Goal: Transaction & Acquisition: Purchase product/service

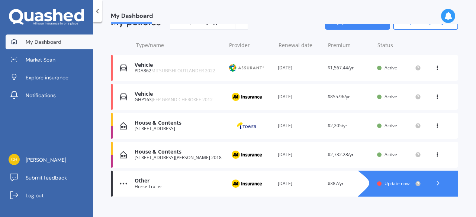
scroll to position [106, 0]
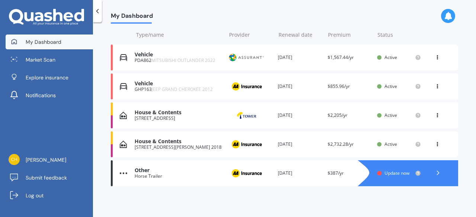
click at [434, 85] on icon at bounding box center [436, 85] width 5 height 4
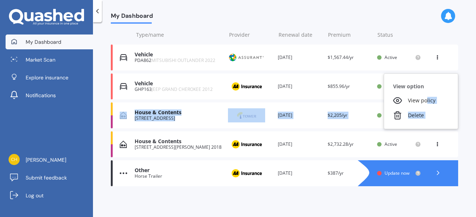
drag, startPoint x: 422, startPoint y: 102, endPoint x: 464, endPoint y: 102, distance: 41.6
click at [464, 102] on div "My Dashboard Overview TOTAL NUMBER OF POLICIES 5 NEXT POLICY RENEWING IN Overdu…" at bounding box center [284, 121] width 383 height 195
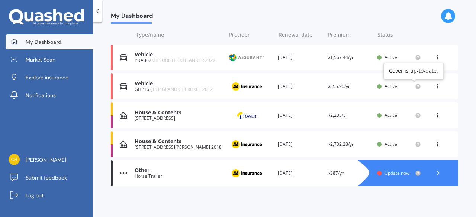
click at [415, 86] on circle at bounding box center [417, 86] width 5 height 5
click at [435, 86] on icon at bounding box center [436, 85] width 5 height 4
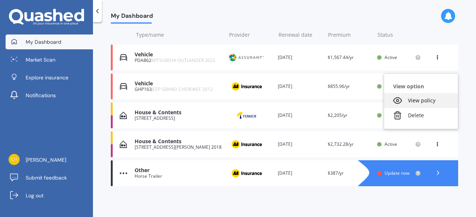
click at [416, 105] on div "View policy" at bounding box center [421, 100] width 74 height 15
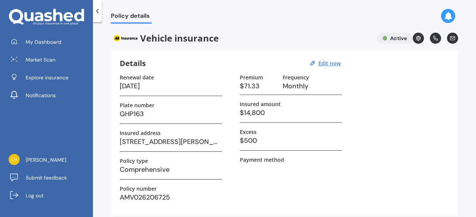
click at [95, 15] on div at bounding box center [97, 11] width 9 height 22
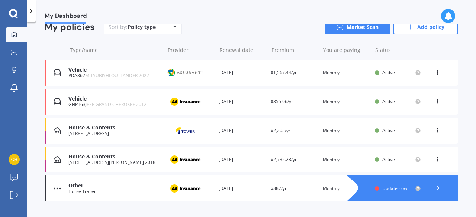
scroll to position [74, 0]
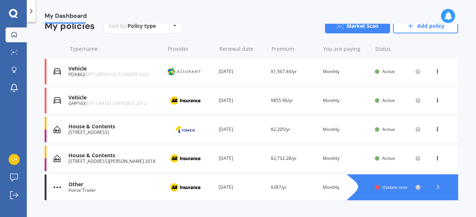
click at [434, 187] on icon at bounding box center [437, 187] width 7 height 7
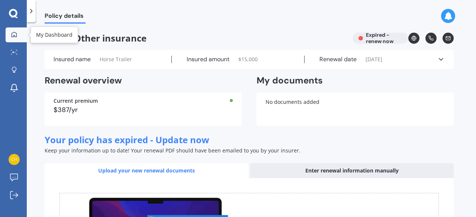
click at [16, 34] on icon at bounding box center [14, 35] width 6 height 6
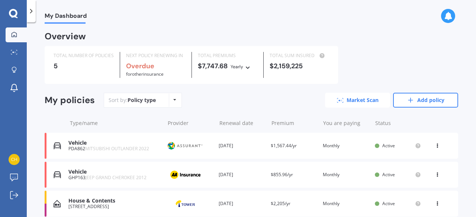
click at [369, 100] on link "Market Scan" at bounding box center [357, 100] width 65 height 15
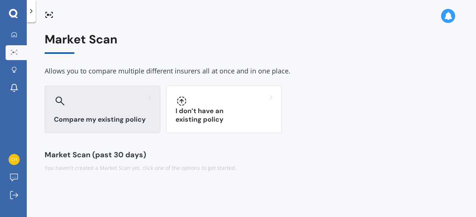
click at [98, 116] on h3 "Compare my existing policy" at bounding box center [102, 120] width 97 height 9
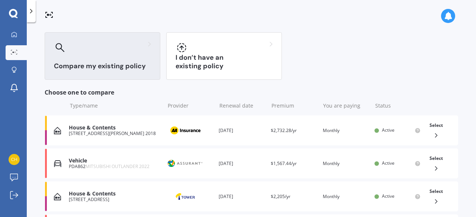
scroll to position [74, 0]
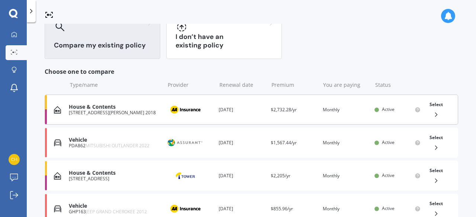
click at [432, 114] on icon at bounding box center [435, 114] width 7 height 7
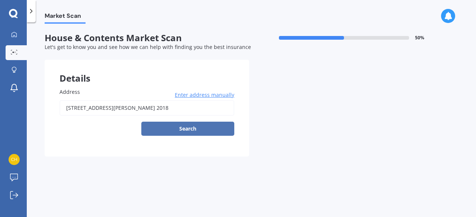
click at [176, 125] on button "Search" at bounding box center [187, 129] width 93 height 14
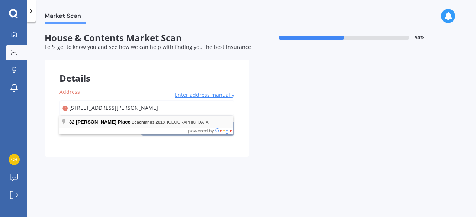
type input "[STREET_ADDRESS][PERSON_NAME] 2018"
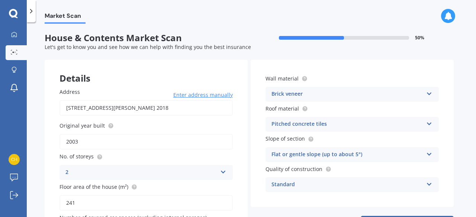
scroll to position [37, 0]
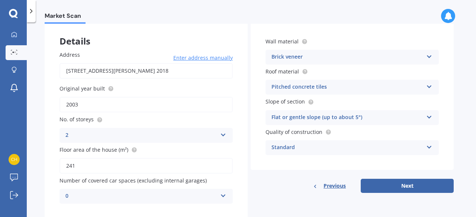
click at [427, 117] on icon at bounding box center [429, 115] width 6 height 5
click at [431, 88] on icon at bounding box center [429, 85] width 6 height 5
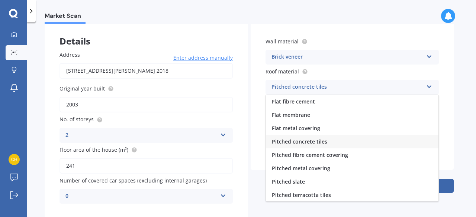
click at [431, 88] on icon at bounding box center [429, 85] width 6 height 5
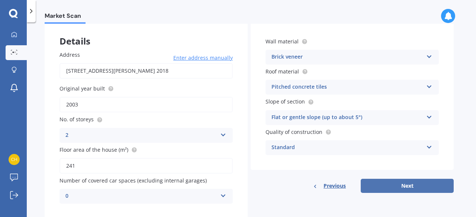
click at [414, 184] on button "Next" at bounding box center [406, 186] width 93 height 14
select select "20"
select select "12"
select select "1955"
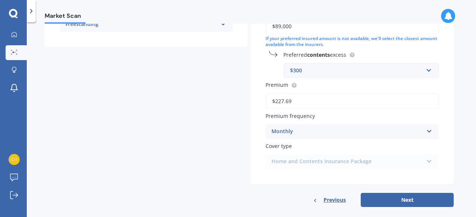
scroll to position [214, 0]
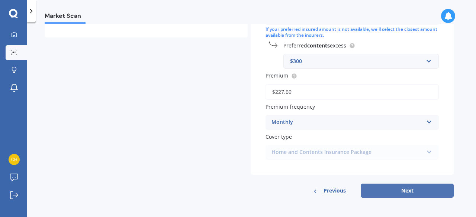
click at [410, 186] on button "Next" at bounding box center [406, 191] width 93 height 14
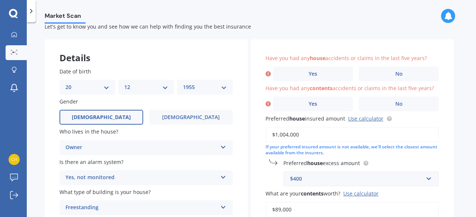
scroll to position [13, 0]
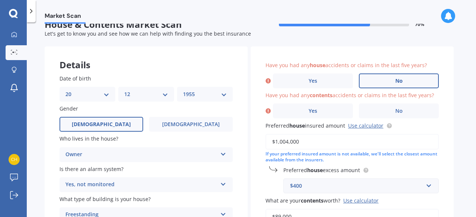
click at [398, 83] on span "No" at bounding box center [398, 81] width 7 height 6
click at [0, 0] on input "No" at bounding box center [0, 0] width 0 height 0
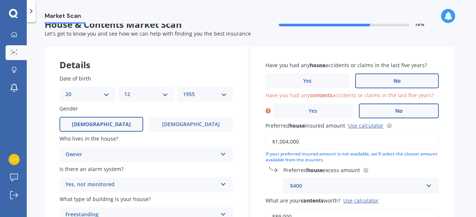
click at [396, 114] on span "No" at bounding box center [398, 111] width 7 height 6
click at [0, 0] on input "No" at bounding box center [0, 0] width 0 height 0
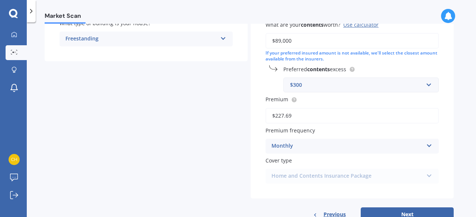
scroll to position [214, 0]
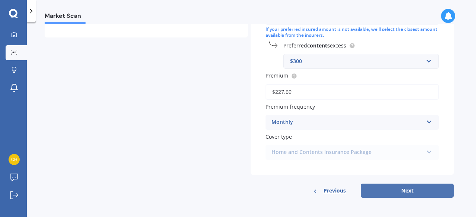
click at [419, 195] on button "Next" at bounding box center [406, 191] width 93 height 14
select select "20"
select select "12"
select select "1955"
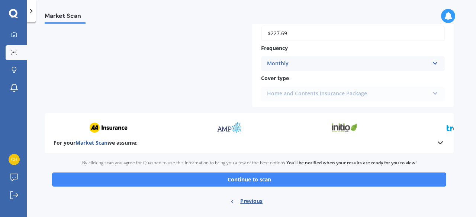
scroll to position [372, 0]
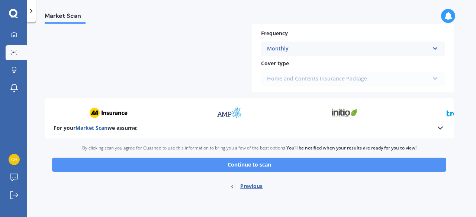
click at [261, 165] on button "Continue to scan" at bounding box center [249, 165] width 394 height 14
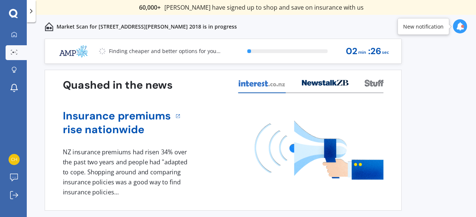
scroll to position [22, 0]
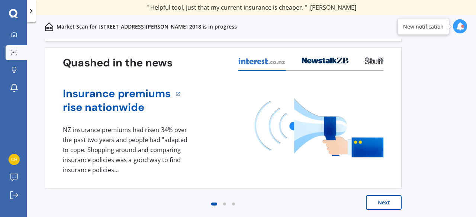
click at [377, 197] on button "Next" at bounding box center [384, 202] width 36 height 15
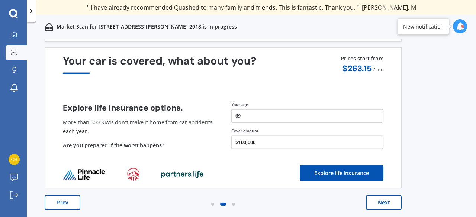
click at [385, 204] on button "Next" at bounding box center [384, 202] width 36 height 15
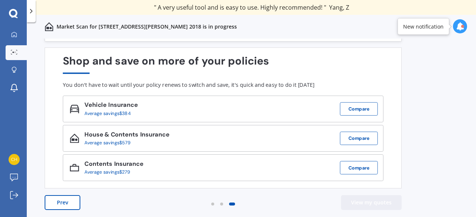
scroll to position [0, 0]
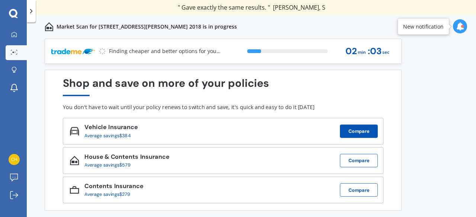
click at [368, 130] on button "Compare" at bounding box center [359, 131] width 38 height 13
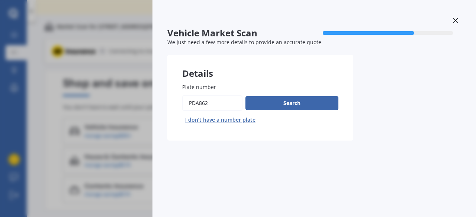
drag, startPoint x: 219, startPoint y: 103, endPoint x: 168, endPoint y: 101, distance: 51.3
click at [168, 103] on div "Plate number Search I don’t have a number plate" at bounding box center [260, 104] width 186 height 72
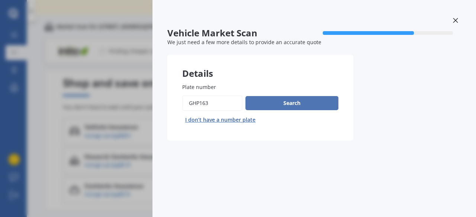
type input "ghp163"
click at [286, 100] on button "Search" at bounding box center [291, 103] width 93 height 14
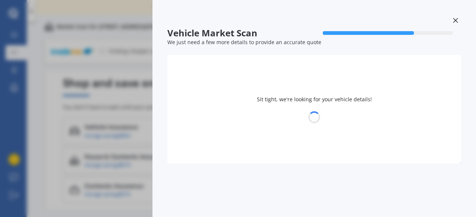
select select "20"
select select "12"
select select "1955"
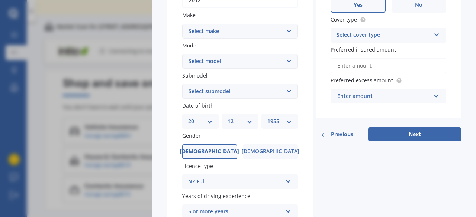
scroll to position [74, 0]
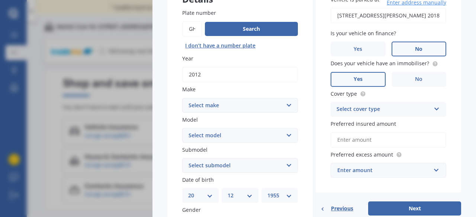
click at [285, 105] on select "Select make AC ALFA ROMEO ASTON MARTIN AUDI AUSTIN BEDFORD Bentley BMW BYD CADI…" at bounding box center [240, 105] width 116 height 15
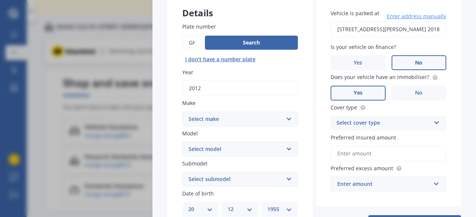
scroll to position [0, 0]
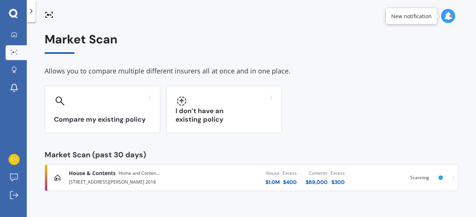
click at [445, 12] on icon at bounding box center [448, 16] width 8 height 8
click at [425, 108] on div "Compare my existing policy I don’t have an existing policy" at bounding box center [251, 110] width 413 height 48
click at [17, 33] on div at bounding box center [14, 35] width 11 height 7
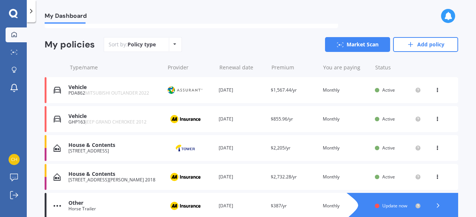
scroll to position [74, 0]
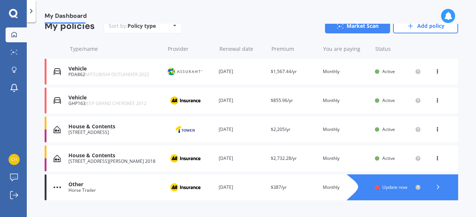
click at [435, 101] on icon at bounding box center [436, 99] width 5 height 4
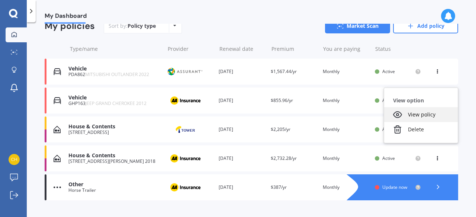
click at [425, 116] on div "View policy" at bounding box center [421, 114] width 74 height 15
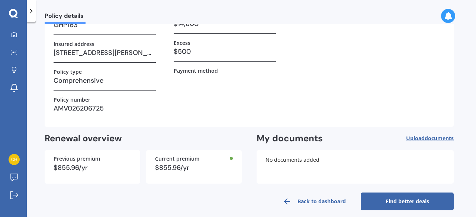
scroll to position [95, 0]
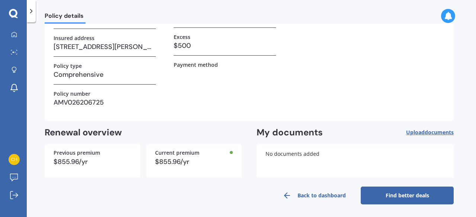
click at [401, 188] on link "Find better deals" at bounding box center [406, 196] width 93 height 18
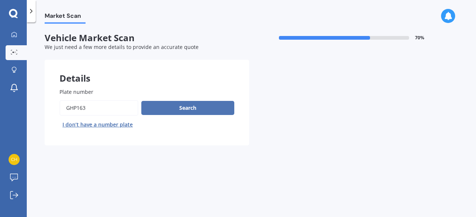
click at [214, 109] on button "Search" at bounding box center [187, 108] width 93 height 14
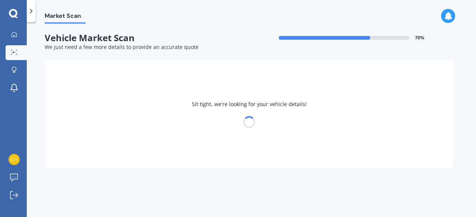
select select "20"
select select "12"
select select "1955"
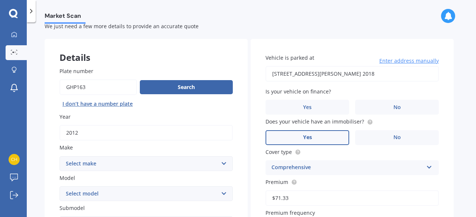
scroll to position [37, 0]
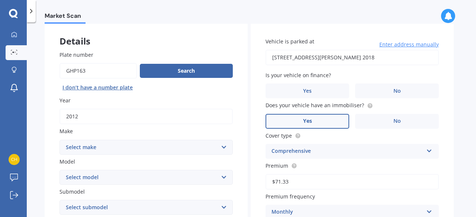
click at [176, 145] on select "Select make AC ALFA ROMEO ASTON MARTIN AUDI AUSTIN BEDFORD Bentley BMW BYD CADI…" at bounding box center [145, 147] width 173 height 15
select select "JEEP"
click at [59, 140] on select "Select make AC ALFA ROMEO ASTON MARTIN AUDI AUSTIN BEDFORD Bentley BMW BYD CADI…" at bounding box center [145, 147] width 173 height 15
click at [137, 177] on select "Select model Avenger Cherokee Commander Compass Gladiator Grand Cherokee Patrio…" at bounding box center [145, 177] width 173 height 15
select select "GRAND CHEROKEE"
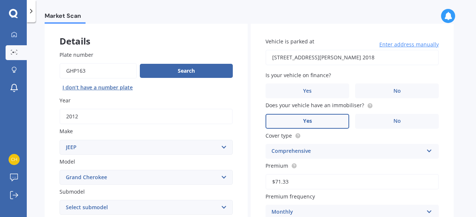
click at [59, 171] on select "Select model Avenger Cherokee Commander Compass Gladiator Grand Cherokee Patrio…" at bounding box center [145, 177] width 173 height 15
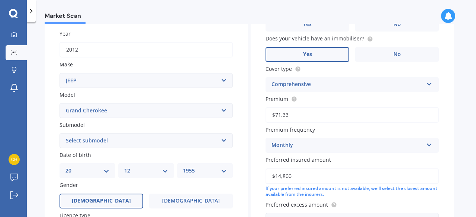
scroll to position [111, 0]
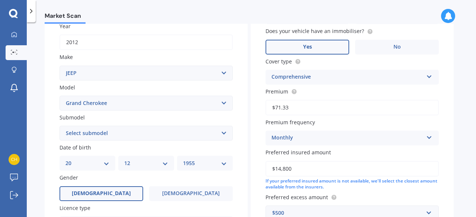
click at [114, 136] on select "Select submodel 6 Cyl Diesel 6 Cyl Petrol LIMITED 3.0L CRD LIMITED 3.6P4WD8A/SW…" at bounding box center [145, 133] width 173 height 15
select select "OVERLAND 3.0D/4WD"
click at [59, 126] on select "Select submodel 6 Cyl Diesel 6 Cyl Petrol LIMITED 3.0L CRD LIMITED 3.6P4WD8A/SW…" at bounding box center [145, 133] width 173 height 15
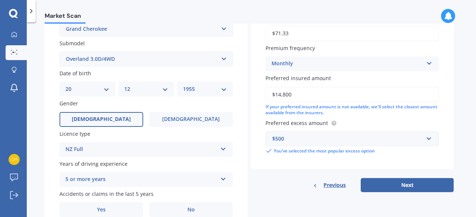
scroll to position [221, 0]
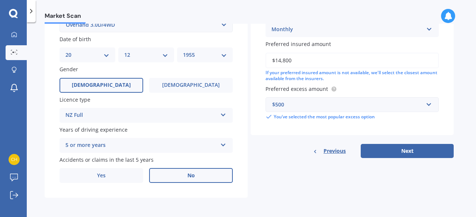
click at [195, 171] on label "No" at bounding box center [191, 175] width 84 height 15
click at [0, 0] on input "No" at bounding box center [0, 0] width 0 height 0
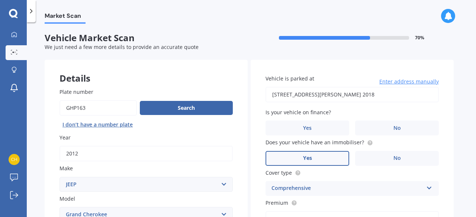
scroll to position [37, 0]
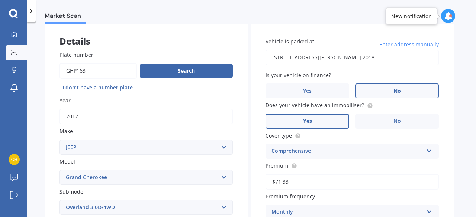
click at [413, 93] on label "No" at bounding box center [397, 91] width 84 height 15
click at [0, 0] on input "No" at bounding box center [0, 0] width 0 height 0
click at [408, 123] on label "No" at bounding box center [397, 121] width 84 height 15
click at [0, 0] on input "No" at bounding box center [0, 0] width 0 height 0
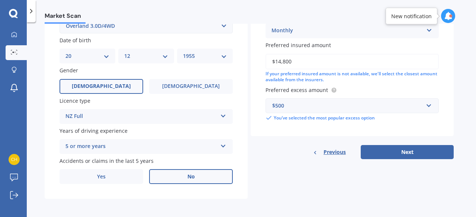
scroll to position [221, 0]
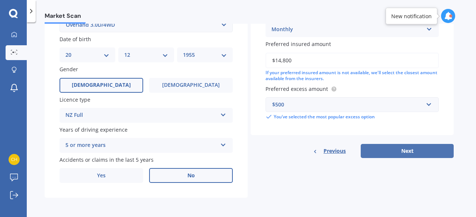
click at [416, 154] on button "Next" at bounding box center [406, 151] width 93 height 14
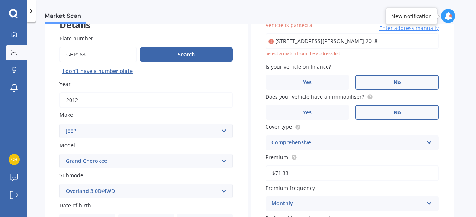
scroll to position [51, 0]
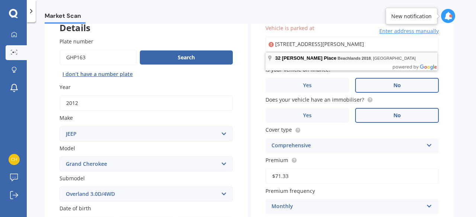
type input "[STREET_ADDRESS][PERSON_NAME] 2018"
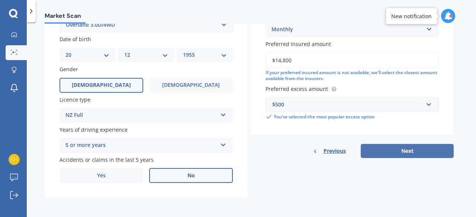
click at [395, 152] on button "Next" at bounding box center [406, 151] width 93 height 14
select select "20"
select select "12"
select select "1955"
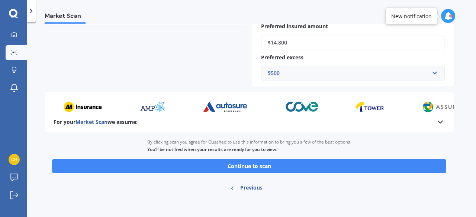
scroll to position [228, 0]
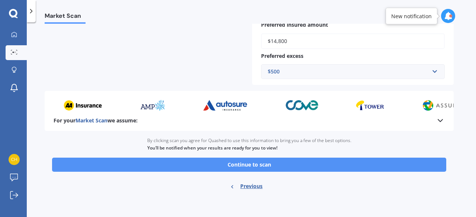
click at [318, 163] on button "Continue to scan" at bounding box center [249, 165] width 394 height 14
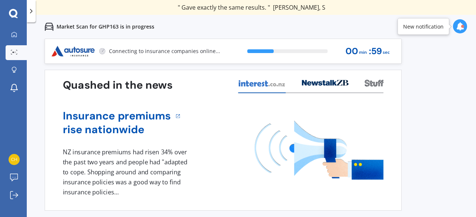
click at [462, 29] on icon at bounding box center [460, 26] width 8 height 8
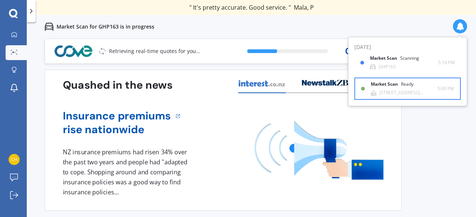
click at [406, 84] on div "Ready" at bounding box center [407, 84] width 13 height 5
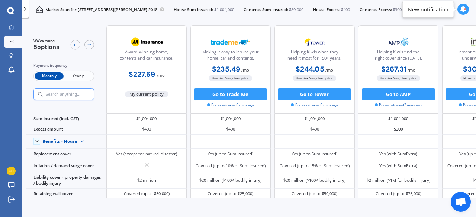
click at [459, 6] on div at bounding box center [462, 9] width 11 height 11
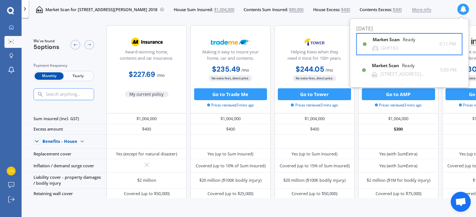
click at [420, 43] on div "Market Scan Ready" at bounding box center [398, 41] width 52 height 8
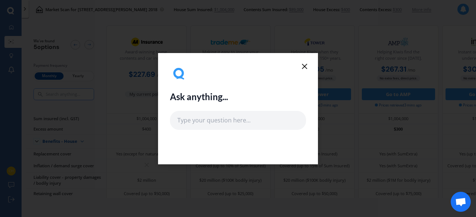
click at [305, 67] on line at bounding box center [304, 66] width 4 height 4
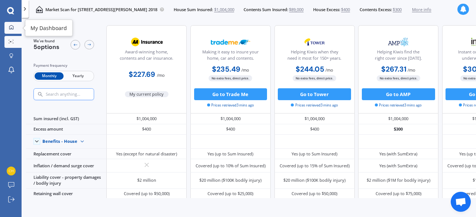
click at [9, 27] on icon at bounding box center [11, 27] width 4 height 4
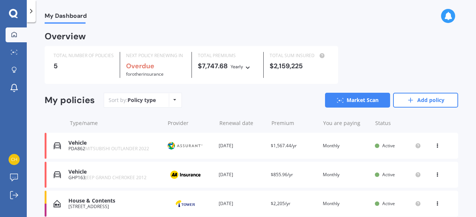
click at [449, 16] on icon at bounding box center [448, 16] width 8 height 8
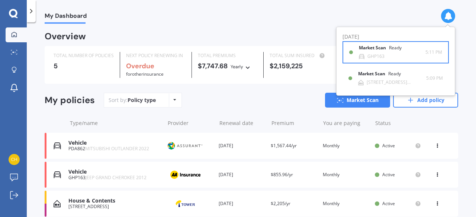
click at [381, 55] on div "GHP163" at bounding box center [375, 56] width 17 height 5
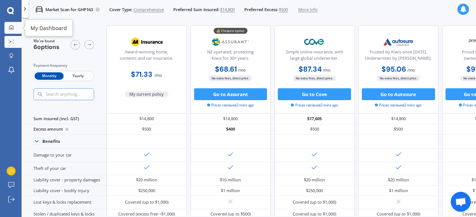
click at [11, 28] on icon at bounding box center [11, 27] width 4 height 4
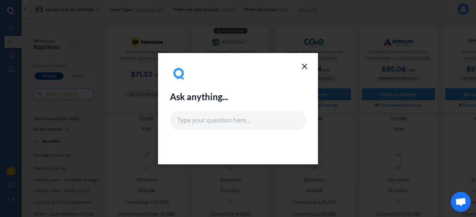
click at [302, 67] on icon at bounding box center [304, 66] width 9 height 9
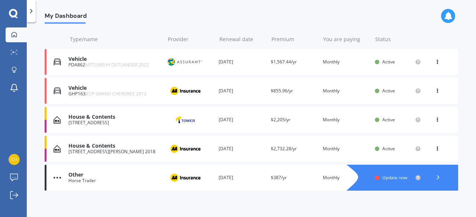
scroll to position [89, 0]
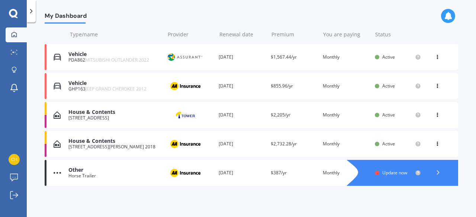
click at [399, 175] on span "Update now" at bounding box center [394, 173] width 25 height 6
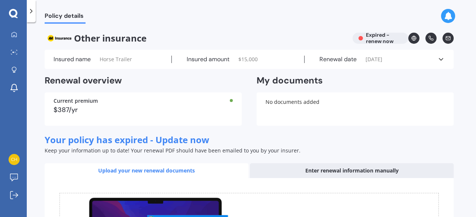
click at [139, 106] on div "Current premium $387/yr" at bounding box center [143, 109] width 197 height 33
click at [231, 100] on div at bounding box center [231, 100] width 3 height 3
click at [185, 140] on span "Your policy has expired - Update now" at bounding box center [127, 140] width 165 height 12
click at [328, 171] on div "Enter renewal information manually" at bounding box center [352, 170] width 204 height 15
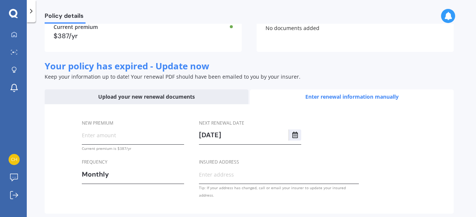
scroll to position [100, 0]
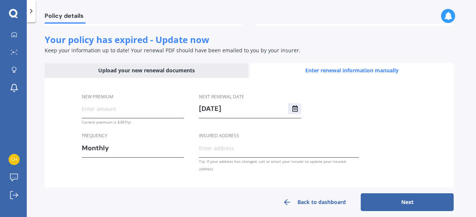
click at [116, 107] on input "New premium" at bounding box center [133, 108] width 102 height 11
type input "$32.25"
click at [204, 137] on span "Insured address" at bounding box center [219, 136] width 40 height 6
click at [204, 143] on input "Insured address" at bounding box center [279, 148] width 160 height 11
type input "[STREET_ADDRESS][PERSON_NAME] 2018"
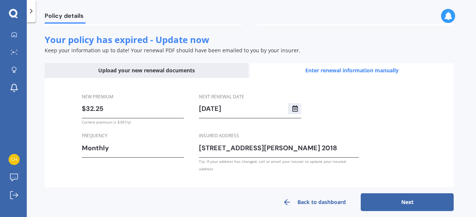
click at [411, 197] on button "Next" at bounding box center [406, 203] width 93 height 18
select select "17"
select select "04"
select select "2026"
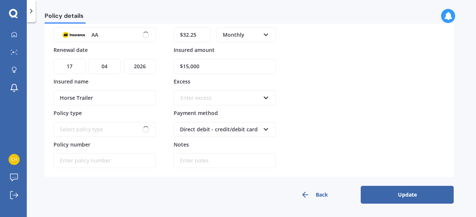
scroll to position [69, 0]
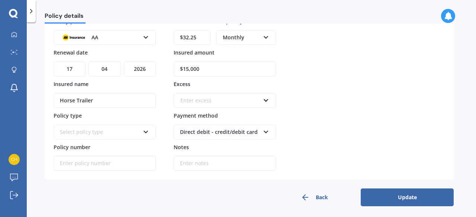
click at [149, 131] on div "Select policy type" at bounding box center [105, 132] width 102 height 15
click at [145, 129] on icon at bounding box center [146, 130] width 6 height 5
click at [266, 98] on input "text" at bounding box center [221, 101] width 95 height 14
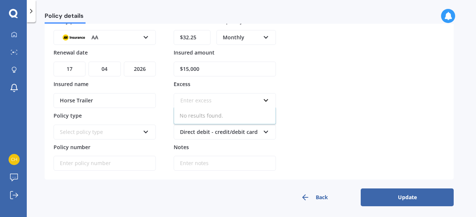
click at [356, 81] on div "Policy provider AA AA AMI AMP ANZ Allianz Partners Ando Assurant BNZ Co-Operati…" at bounding box center [249, 94] width 391 height 154
click at [409, 200] on button "Update" at bounding box center [406, 198] width 93 height 18
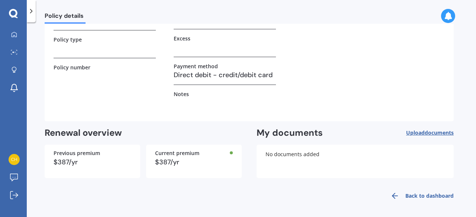
scroll to position [94, 0]
click at [430, 197] on link "Back to dashboard" at bounding box center [420, 196] width 68 height 18
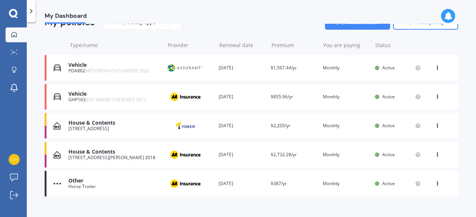
scroll to position [89, 0]
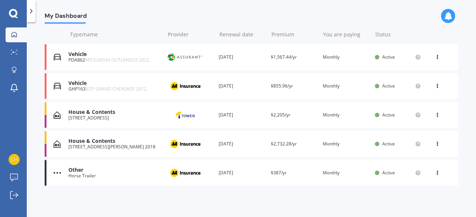
click at [434, 174] on icon at bounding box center [436, 171] width 5 height 4
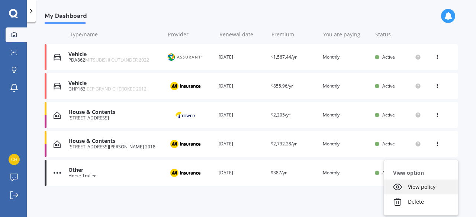
click at [415, 188] on div "View policy" at bounding box center [421, 187] width 74 height 15
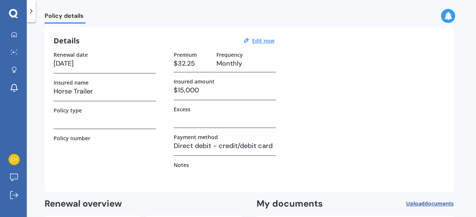
scroll to position [19, 0]
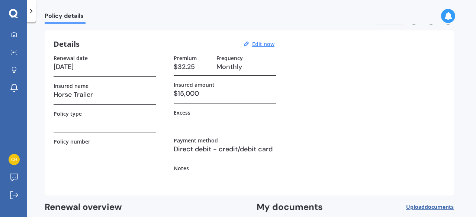
click at [74, 114] on label "Policy type" at bounding box center [68, 114] width 28 height 6
click at [71, 120] on h3 at bounding box center [105, 122] width 102 height 11
click at [93, 92] on h3 "Horse Trailer" at bounding box center [105, 94] width 102 height 11
click at [205, 91] on h3 "$15,000" at bounding box center [225, 93] width 102 height 11
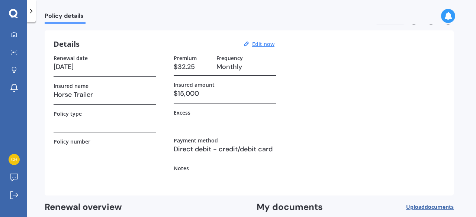
scroll to position [0, 0]
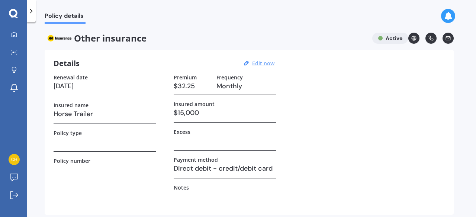
click at [263, 65] on u "Edit now" at bounding box center [263, 63] width 22 height 7
select select "17"
select select "04"
select select "2026"
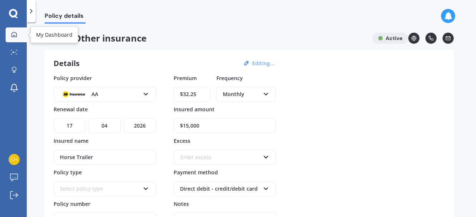
click at [10, 34] on div at bounding box center [14, 35] width 11 height 7
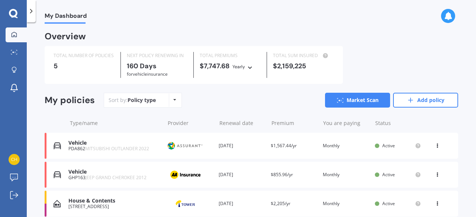
click at [13, 13] on icon at bounding box center [13, 14] width 9 height 10
click at [14, 13] on icon at bounding box center [13, 14] width 9 height 10
click at [10, 69] on div at bounding box center [14, 70] width 11 height 7
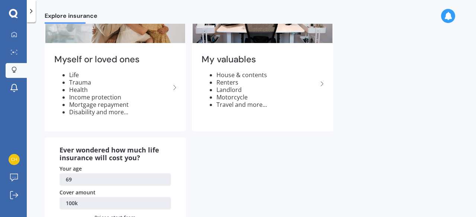
scroll to position [35, 0]
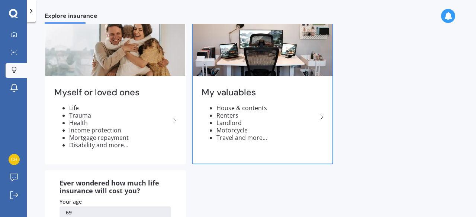
click at [319, 116] on icon at bounding box center [321, 117] width 9 height 9
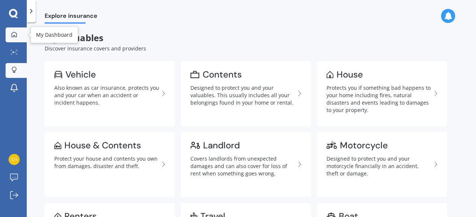
click at [13, 36] on icon at bounding box center [14, 34] width 5 height 5
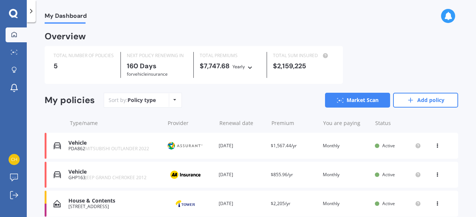
click at [451, 15] on icon at bounding box center [448, 16] width 8 height 8
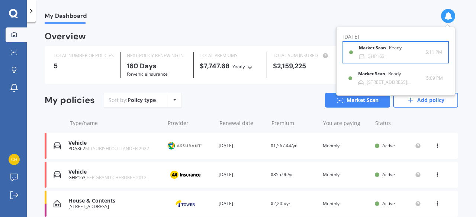
click at [381, 49] on b "Market Scan" at bounding box center [374, 47] width 30 height 5
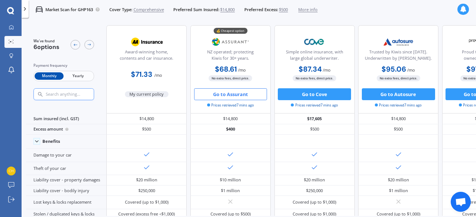
click at [236, 94] on button "Go to Assurant" at bounding box center [230, 94] width 73 height 12
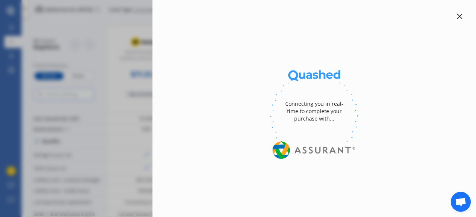
select select "full"
select select "0"
select select "Howick / [GEOGRAPHIC_DATA] / Beachlands"
select select "GRAND CHEROKEE"
select select "OVERLAND 3.0D/4WD"
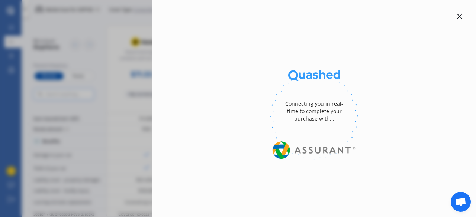
select select "JEEP"
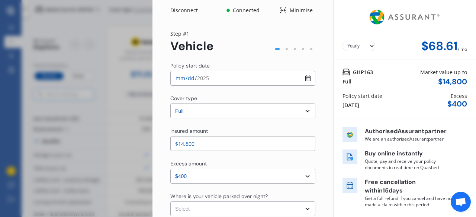
select select "Monthly"
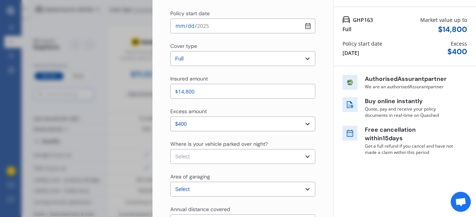
scroll to position [74, 0]
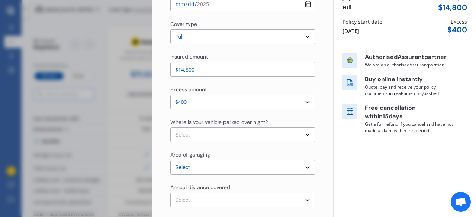
click at [303, 136] on select "Select In a garage On own property On street or road" at bounding box center [242, 134] width 145 height 15
select select "On own property"
click at [170, 127] on select "Select In a garage On own property On street or road" at bounding box center [242, 134] width 145 height 15
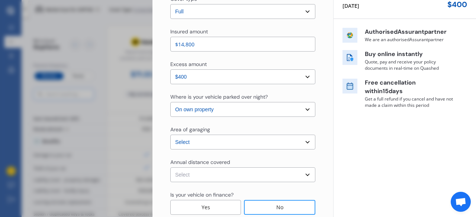
scroll to position [111, 0]
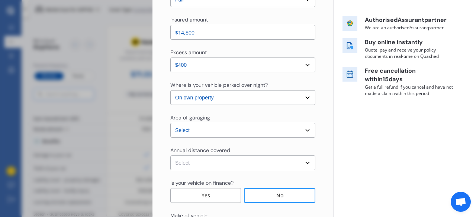
click at [304, 131] on select "Select [GEOGRAPHIC_DATA] [GEOGRAPHIC_DATA] [GEOGRAPHIC_DATA] / [PERSON_NAME] / …" at bounding box center [242, 130] width 145 height 15
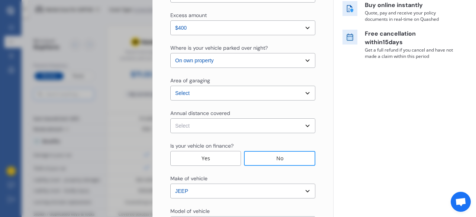
click at [301, 127] on select "Select Low (less than 15,000km per year) Average (15,000-30,000km per year) Hig…" at bounding box center [242, 126] width 145 height 15
select select "15000"
click at [170, 119] on select "Select Low (less than 15,000km per year) Average (15,000-30,000km per year) Hig…" at bounding box center [242, 126] width 145 height 15
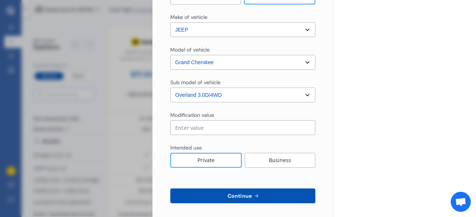
scroll to position [314, 0]
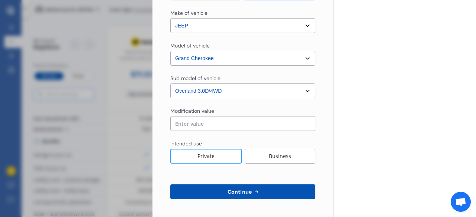
click at [265, 192] on button "Continue" at bounding box center [242, 192] width 145 height 15
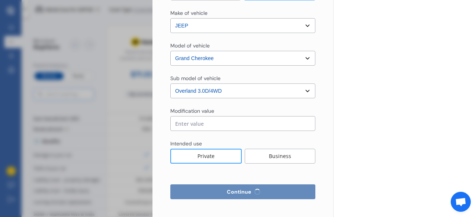
select select "Mr"
select select "20"
select select "12"
select select "1955"
select select "full"
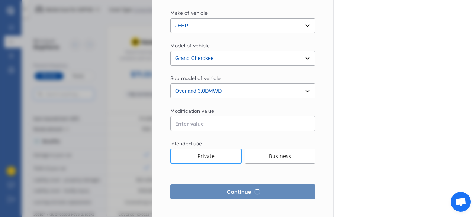
select select "more than 4 years"
select select "[GEOGRAPHIC_DATA]"
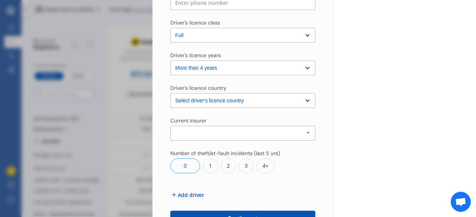
scroll to position [260, 0]
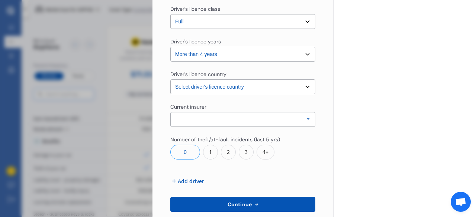
click at [302, 116] on icon at bounding box center [307, 120] width 11 height 14
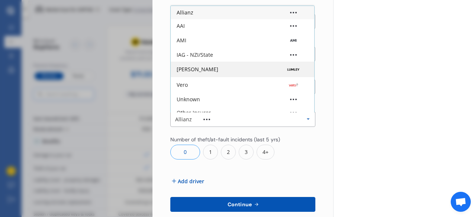
scroll to position [223, 0]
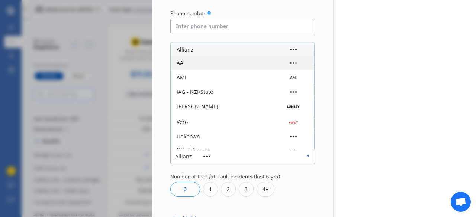
click at [216, 65] on div "AAI" at bounding box center [243, 63] width 132 height 5
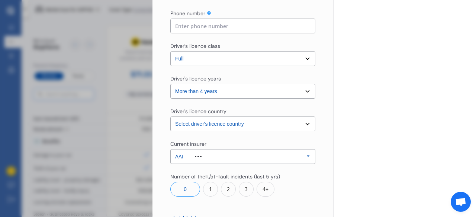
click at [198, 155] on div "AAI" at bounding box center [194, 156] width 38 height 5
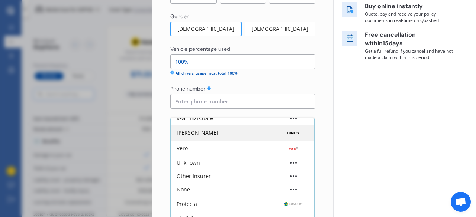
scroll to position [149, 0]
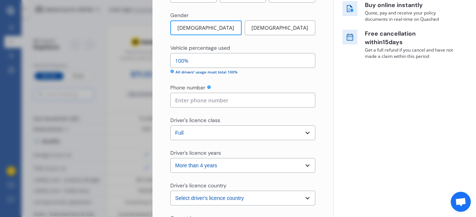
click at [394, 159] on div "Yearly Monthly $70.89 / mo GHP163 Full Market value up to $ 14,800 Policy start…" at bounding box center [404, 106] width 143 height 511
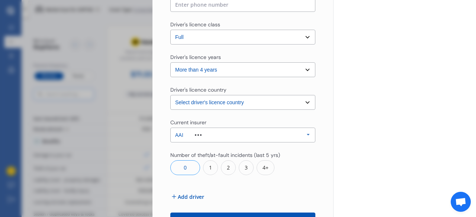
scroll to position [260, 0]
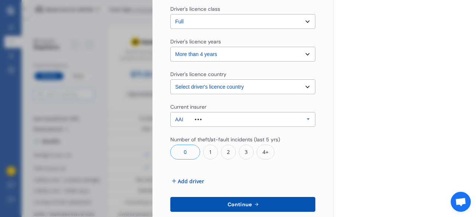
click at [226, 202] on span "Continue" at bounding box center [239, 205] width 27 height 6
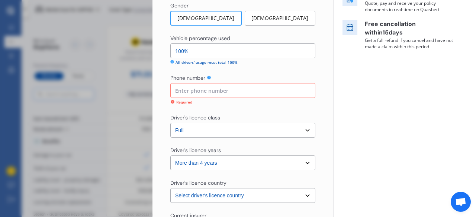
scroll to position [158, 0]
click at [179, 90] on input at bounding box center [242, 90] width 145 height 15
type input "0278555329"
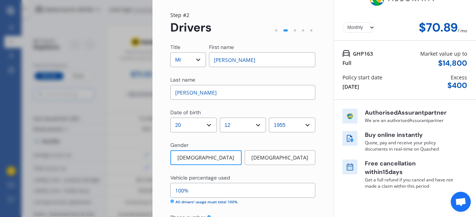
scroll to position [0, 0]
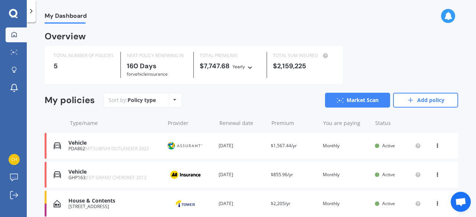
click at [446, 20] on div at bounding box center [448, 16] width 14 height 14
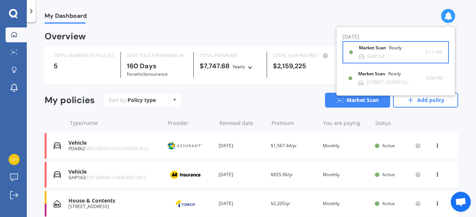
click at [378, 50] on b "Market Scan" at bounding box center [374, 47] width 30 height 5
